Goal: Transaction & Acquisition: Download file/media

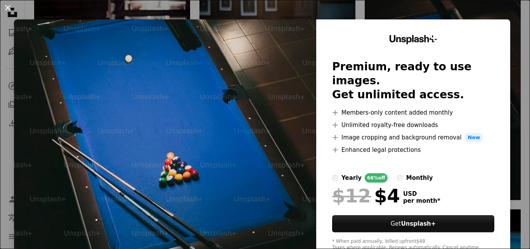
click at [6, 10] on button "An X shape" at bounding box center [7, 7] width 9 height 9
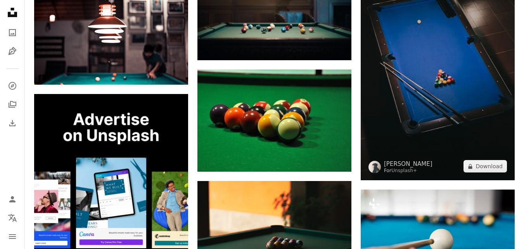
click at [418, 97] on img at bounding box center [438, 64] width 154 height 231
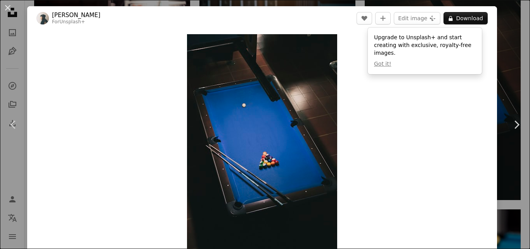
click at [497, 41] on div "An X shape Chevron left Chevron right [PERSON_NAME] For Unsplash+ A heart A plu…" at bounding box center [265, 124] width 530 height 249
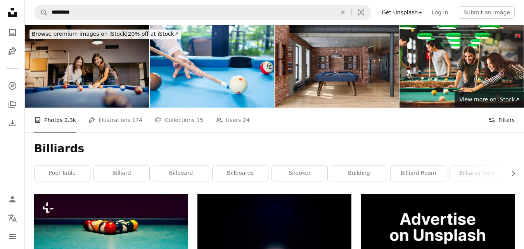
click at [491, 119] on icon "Filters" at bounding box center [492, 119] width 7 height 7
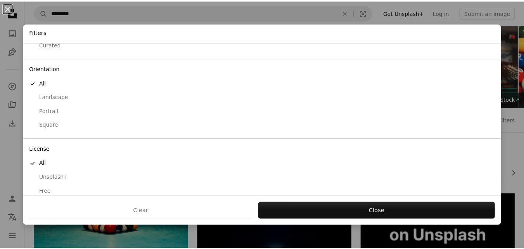
scroll to position [59, 0]
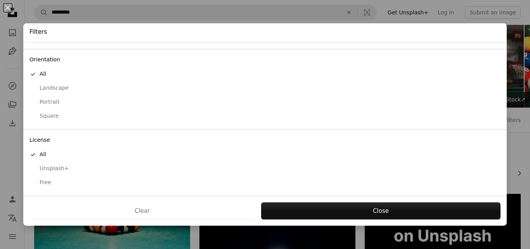
click at [45, 183] on div "Free" at bounding box center [264, 183] width 471 height 8
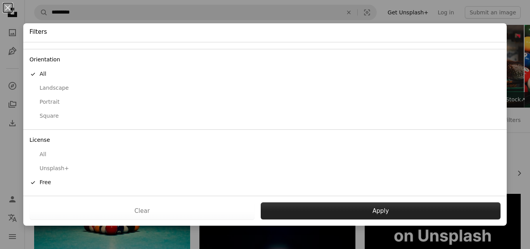
click at [387, 212] on button "Apply" at bounding box center [381, 210] width 240 height 17
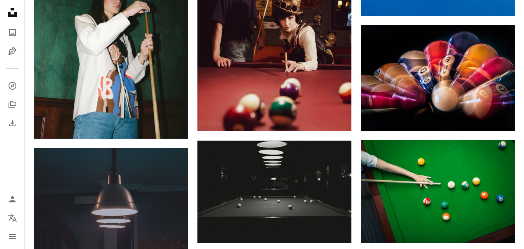
scroll to position [1863, 0]
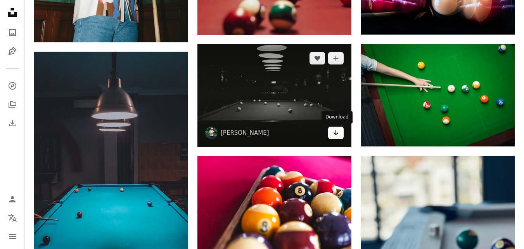
click at [337, 134] on icon "Download" at bounding box center [336, 132] width 5 height 5
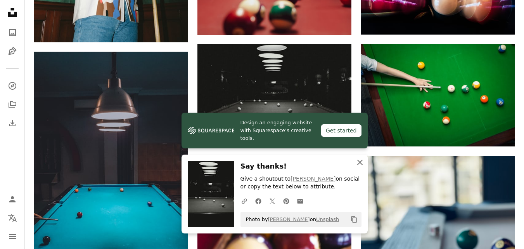
drag, startPoint x: 361, startPoint y: 165, endPoint x: 365, endPoint y: 159, distance: 7.9
click at [361, 165] on icon "An X shape" at bounding box center [359, 162] width 9 height 9
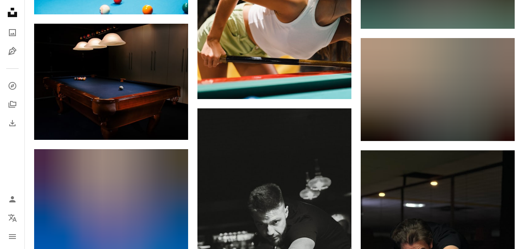
scroll to position [3648, 0]
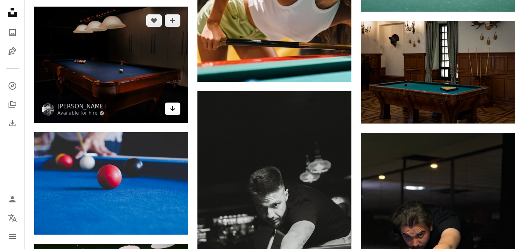
click at [171, 109] on icon "Arrow pointing down" at bounding box center [173, 108] width 6 height 9
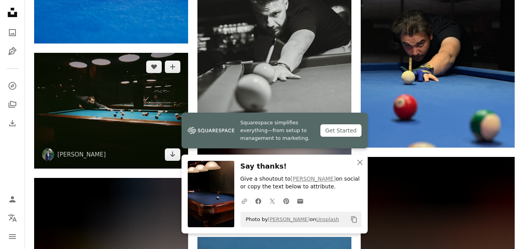
scroll to position [3842, 0]
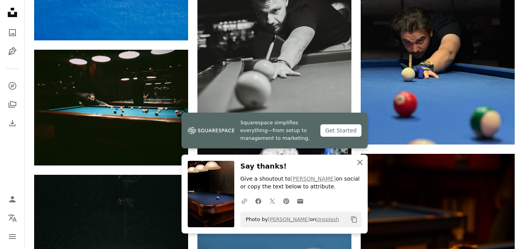
click at [357, 163] on icon "An X shape" at bounding box center [359, 162] width 9 height 9
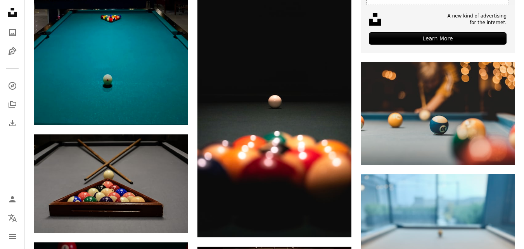
scroll to position [0, 0]
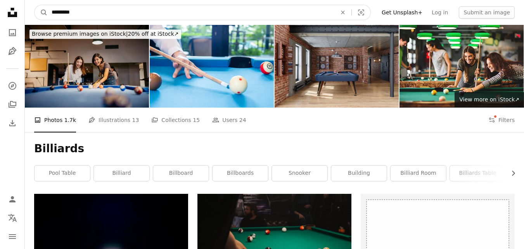
click at [144, 9] on input "*********" at bounding box center [191, 12] width 287 height 15
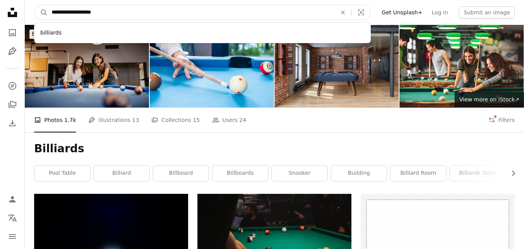
type input "**********"
click at [35, 5] on button "A magnifying glass" at bounding box center [41, 12] width 13 height 15
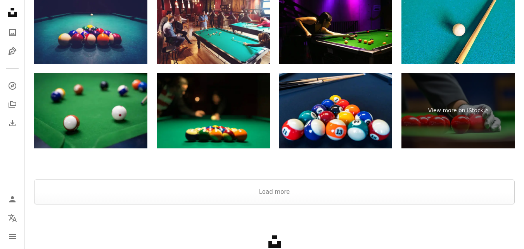
scroll to position [1281, 0]
